Goal: Information Seeking & Learning: Learn about a topic

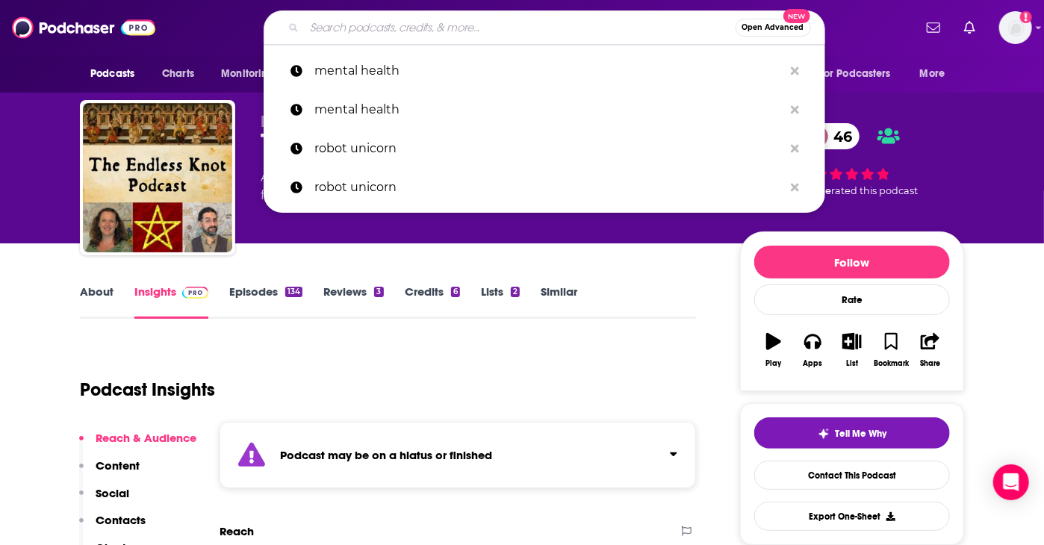
click at [460, 37] on input "Search podcasts, credits, & more..." at bounding box center [520, 28] width 431 height 24
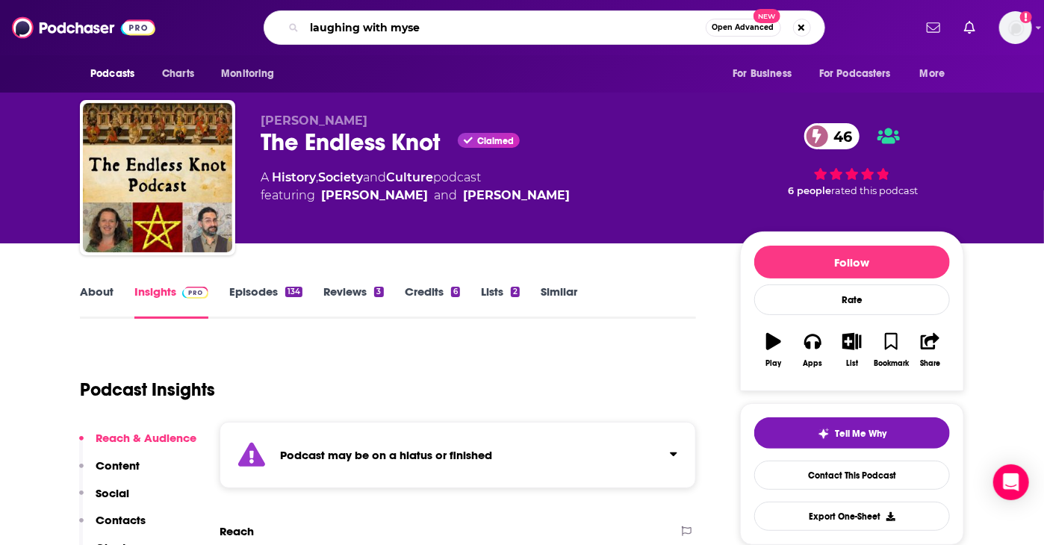
type input "laughing with mysel"
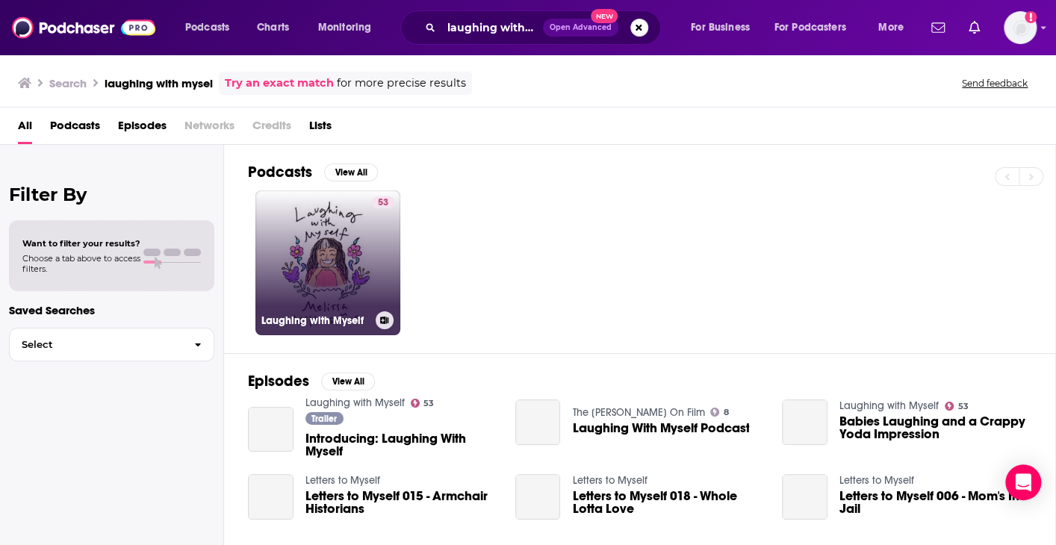
click at [350, 251] on link "53 Laughing with Myself" at bounding box center [327, 262] width 145 height 145
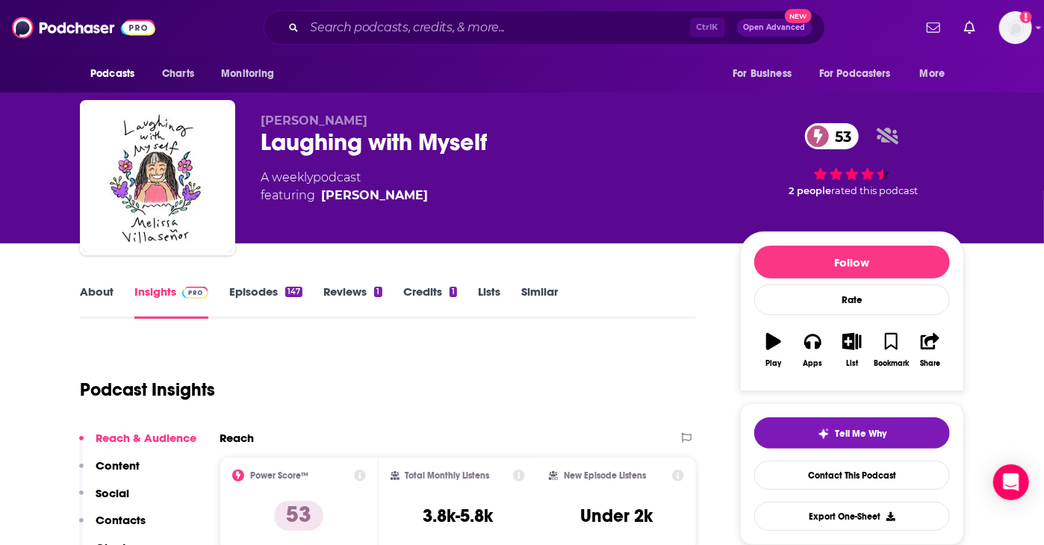
scroll to position [69, 0]
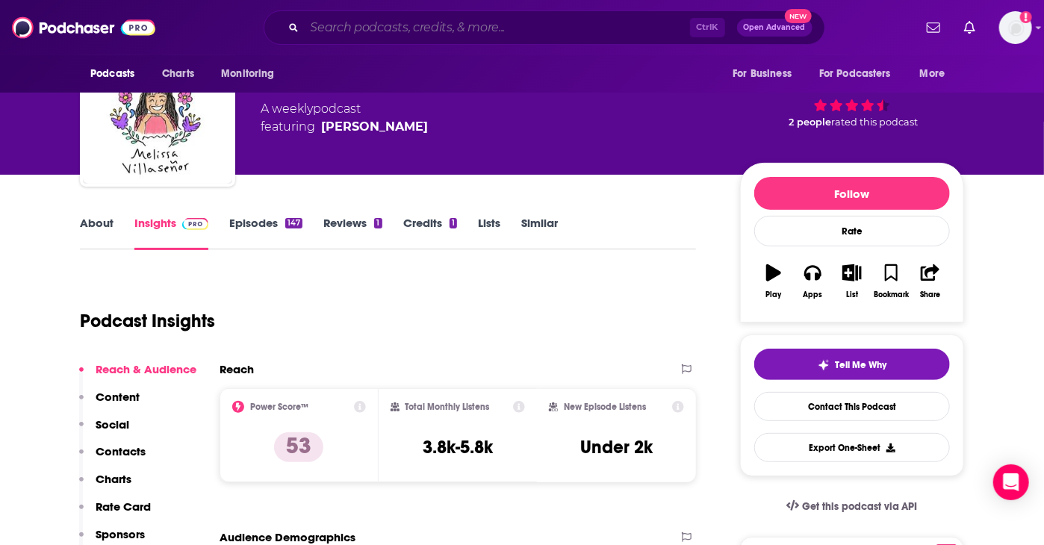
click at [446, 31] on input "Search podcasts, credits, & more..." at bounding box center [497, 28] width 385 height 24
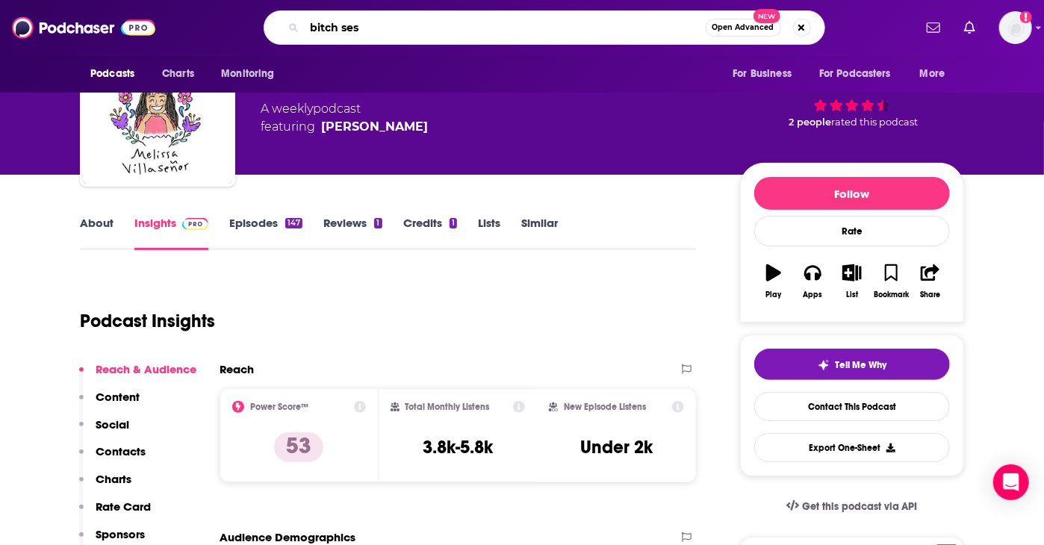
type input "bitch sesh"
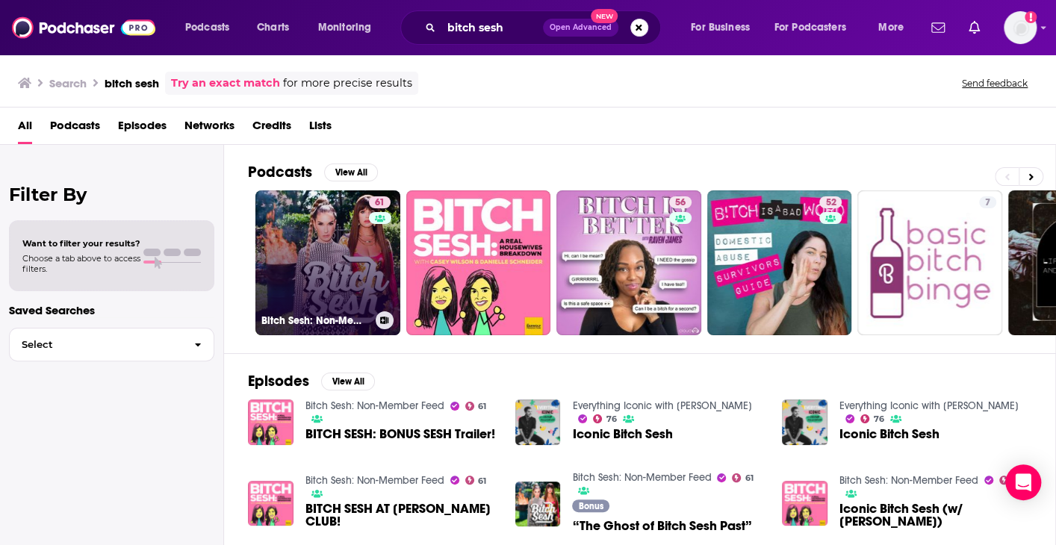
click at [304, 249] on link "61 Bitch Sesh: Non-Member Feed" at bounding box center [327, 262] width 145 height 145
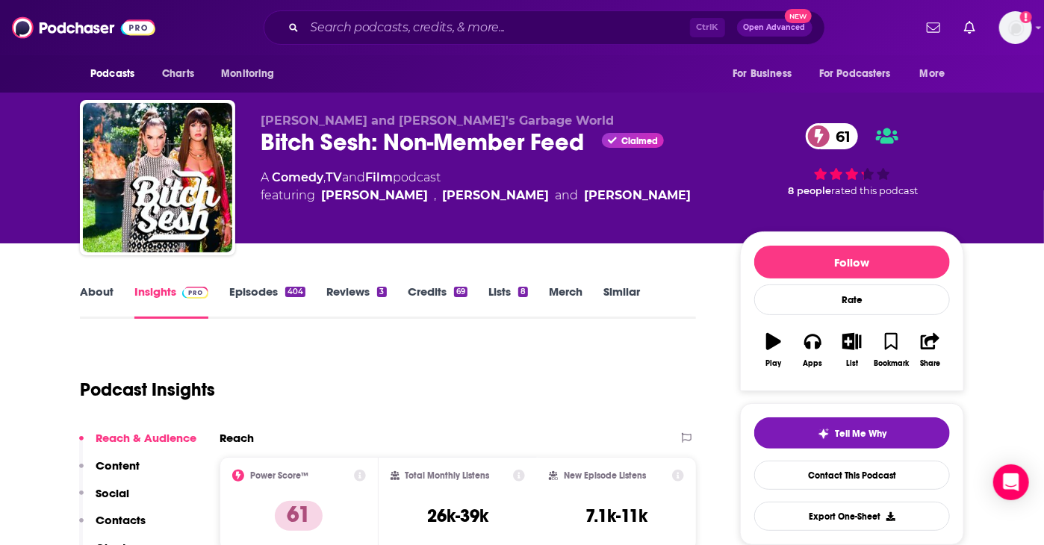
click at [96, 294] on link "About" at bounding box center [97, 302] width 34 height 34
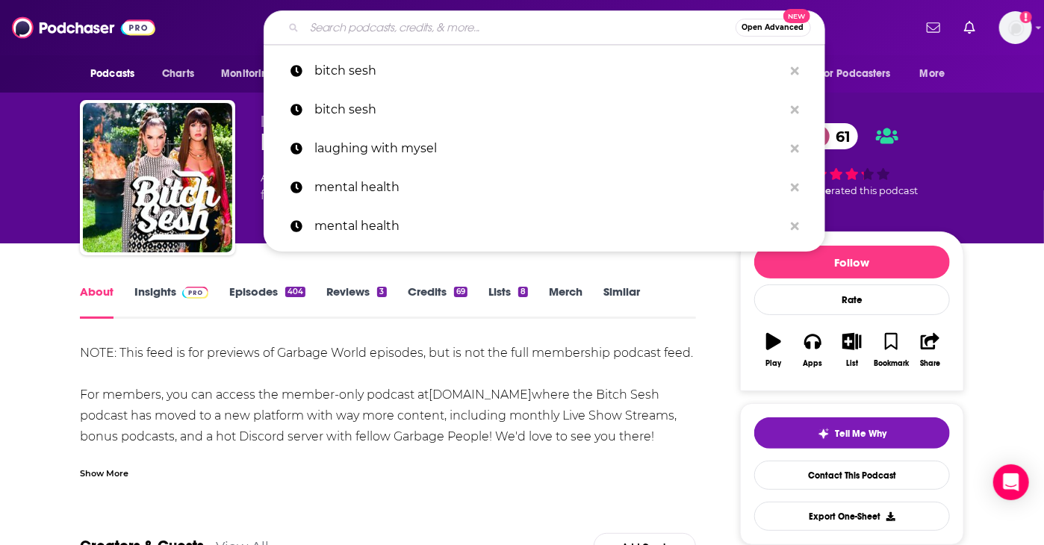
click at [474, 25] on input "Search podcasts, credits, & more..." at bounding box center [520, 28] width 431 height 24
paste input "2 Dope Queens"
type input "2 Dope Queens"
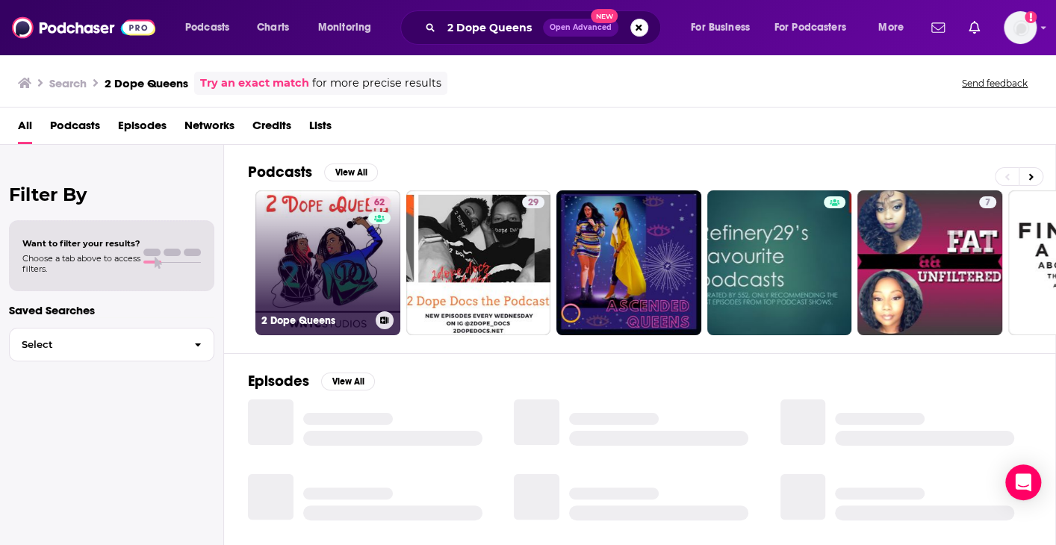
click at [332, 288] on link "62 2 Dope Queens" at bounding box center [327, 262] width 145 height 145
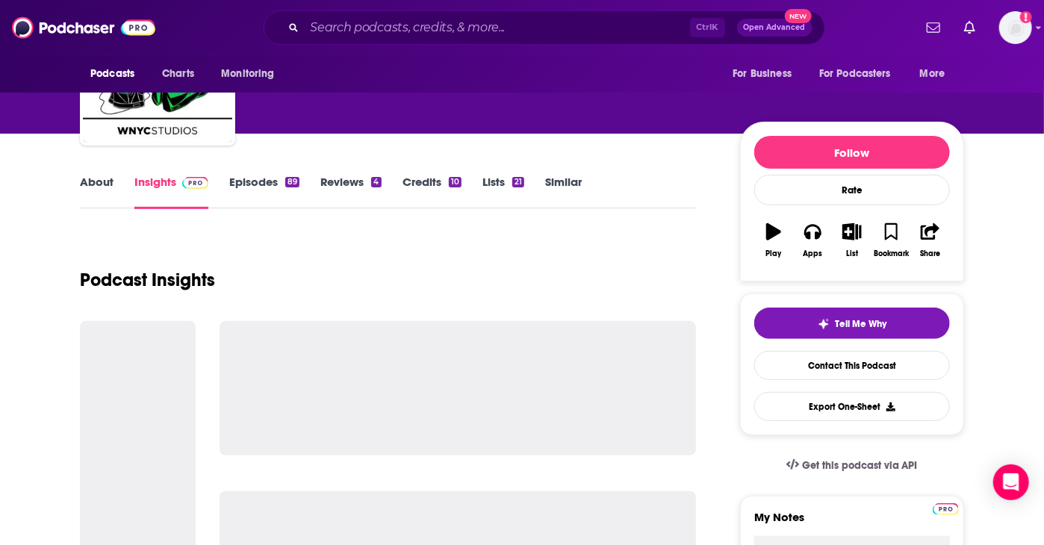
scroll to position [111, 0]
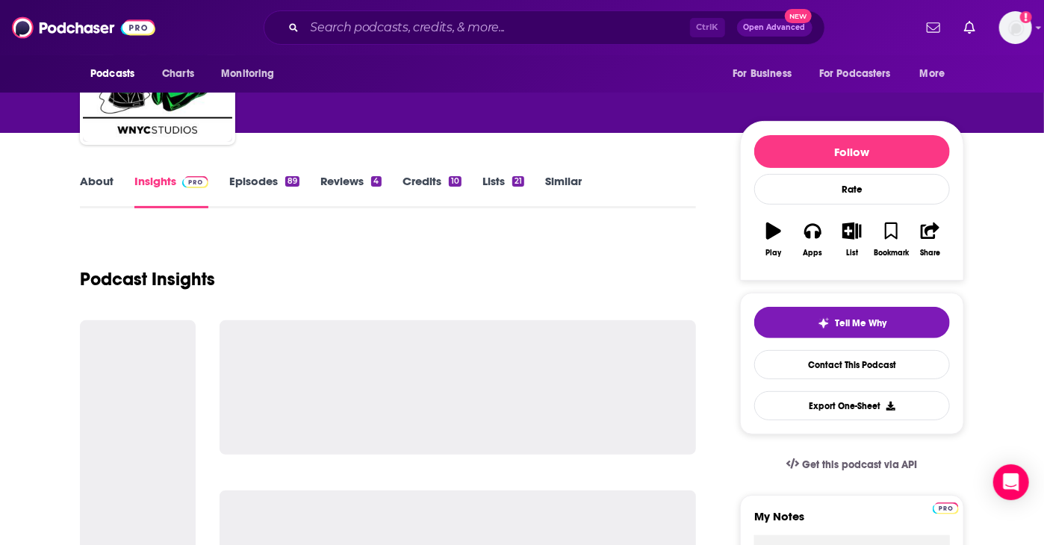
click at [96, 187] on link "About" at bounding box center [97, 191] width 34 height 34
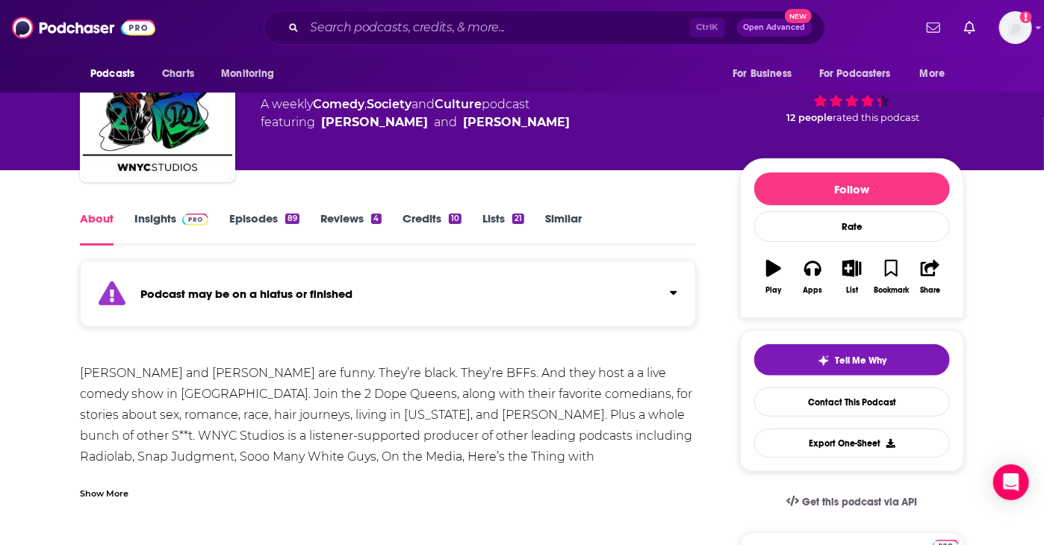
scroll to position [75, 0]
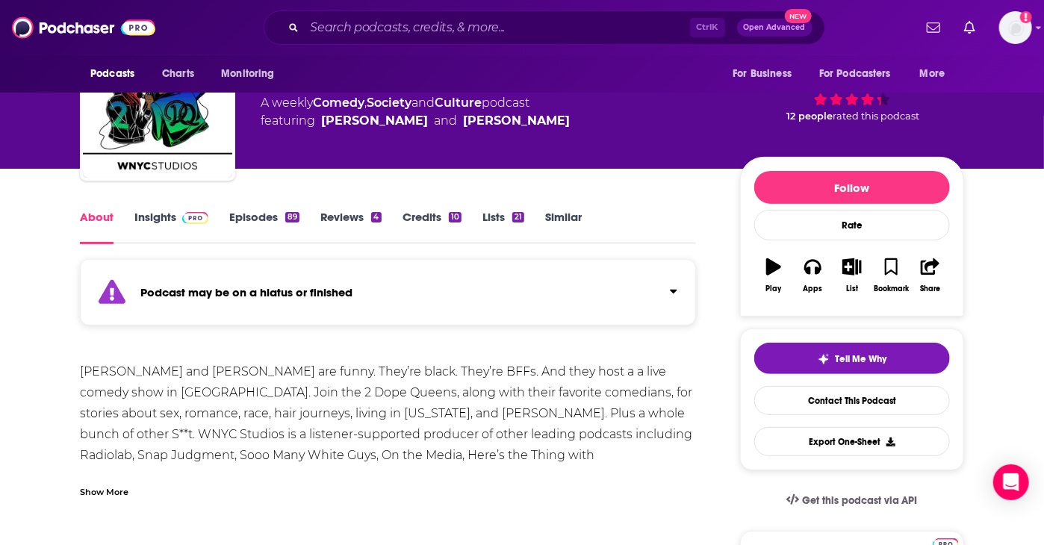
click at [151, 220] on link "Insights" at bounding box center [171, 227] width 74 height 34
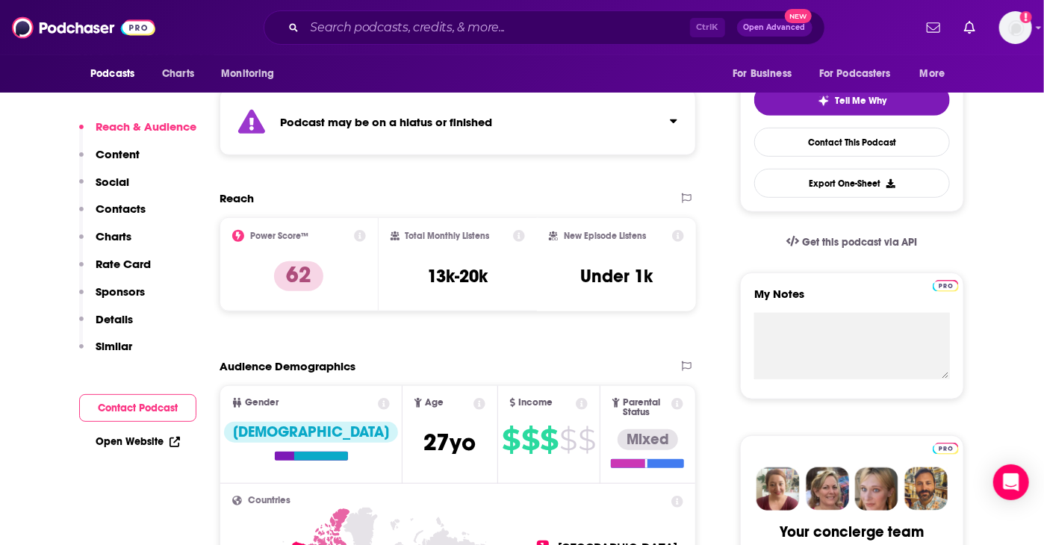
scroll to position [334, 0]
click at [463, 34] on input "Search podcasts, credits, & more..." at bounding box center [497, 28] width 385 height 24
paste input "Fly on the Wall"
type input "Fly on the Wall"
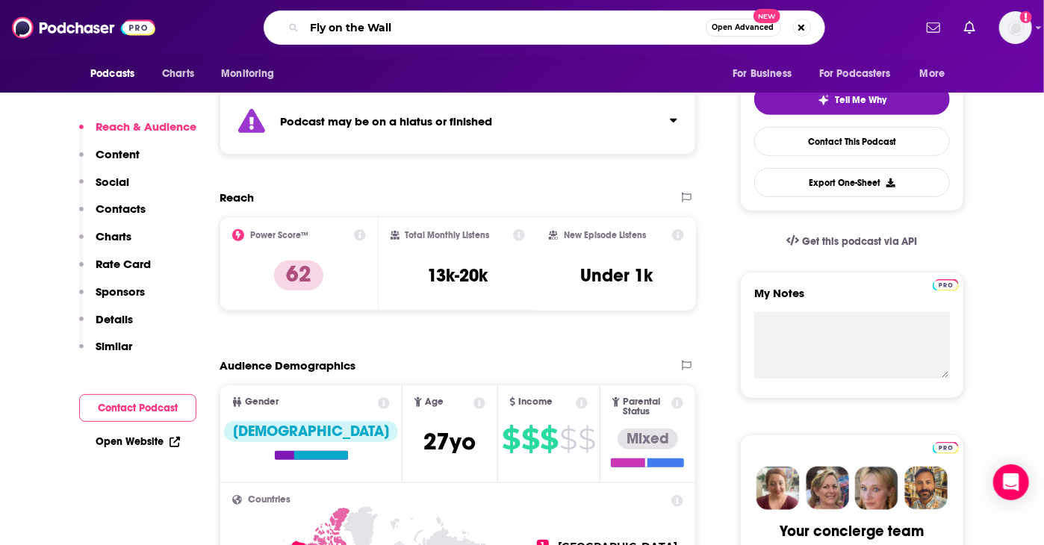
scroll to position [0, 6]
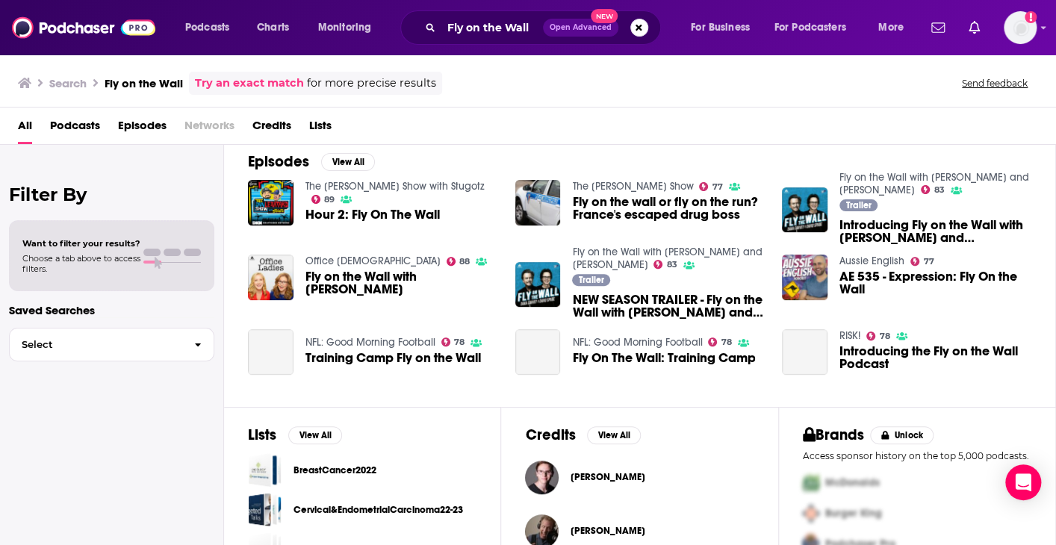
scroll to position [218, 0]
